Goal: Navigation & Orientation: Understand site structure

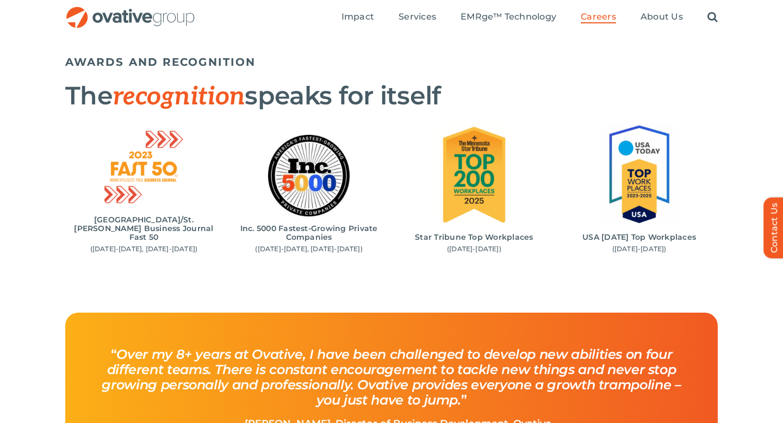
scroll to position [1085, 0]
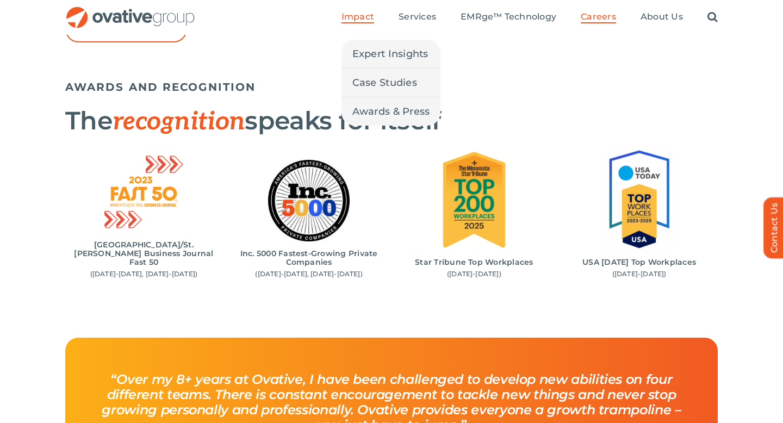
click at [355, 15] on span "Impact" at bounding box center [357, 16] width 33 height 11
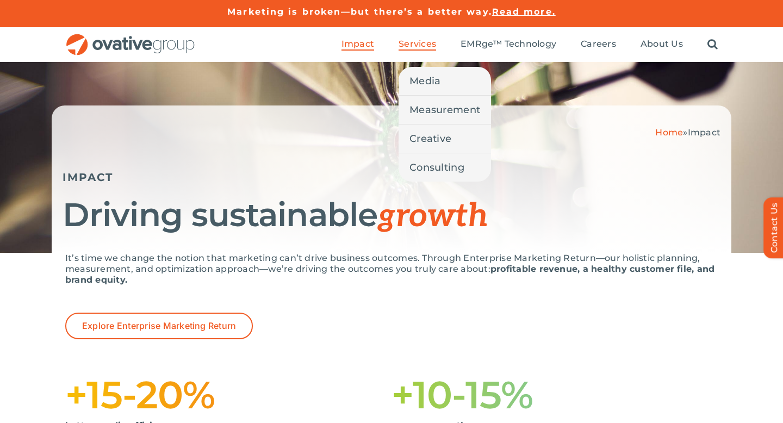
click at [413, 45] on span "Services" at bounding box center [417, 44] width 38 height 11
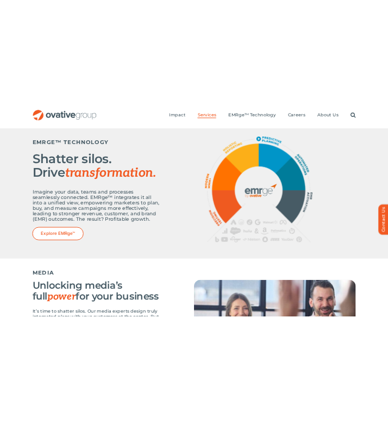
scroll to position [374, 0]
